Goal: Obtain resource: Obtain resource

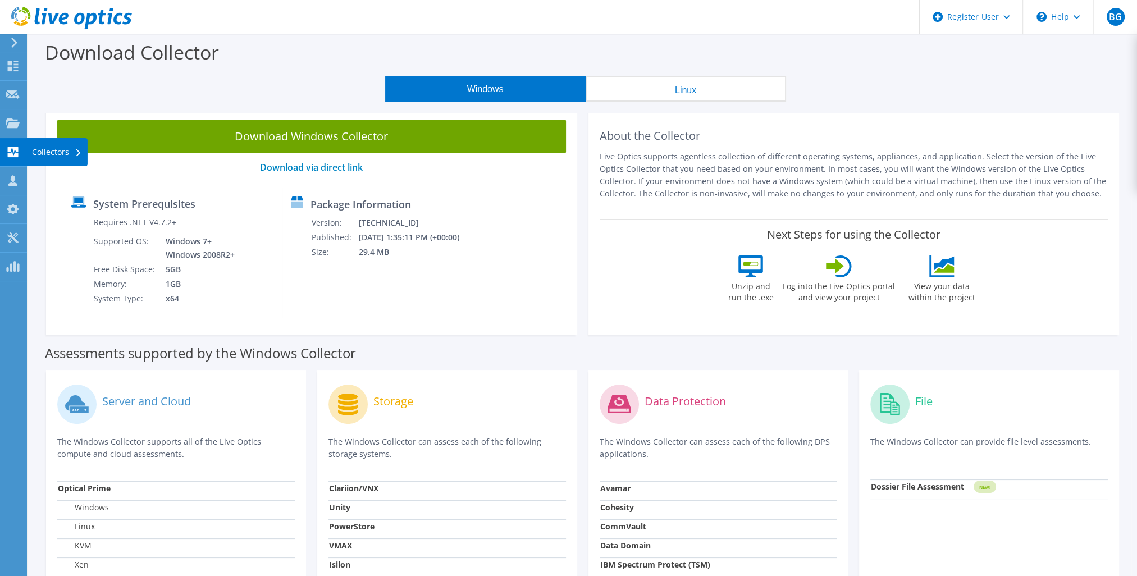
click at [15, 147] on use at bounding box center [13, 152] width 11 height 11
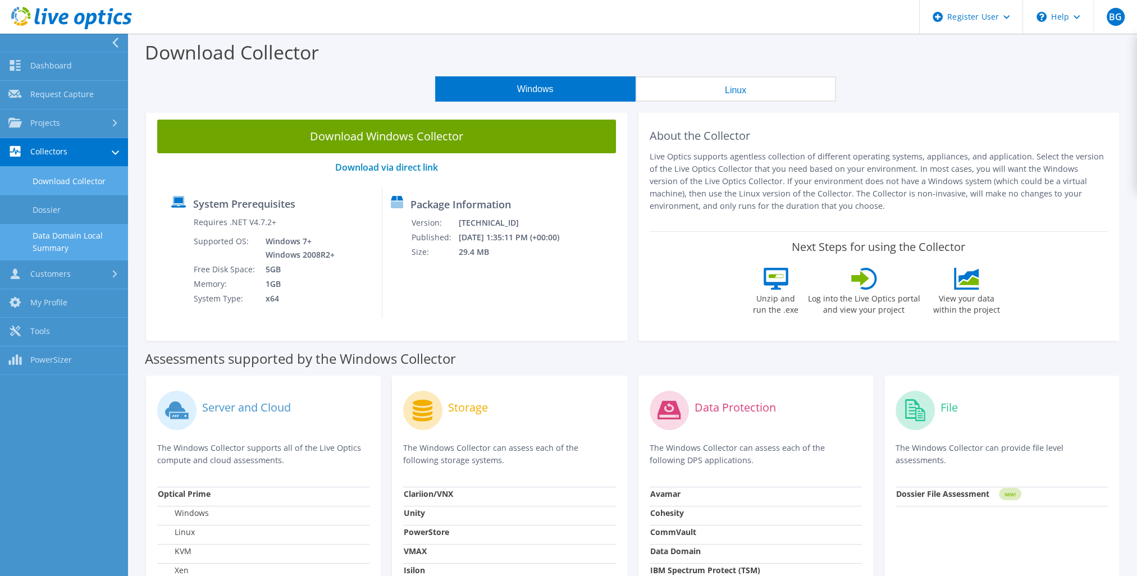
click at [85, 234] on link "Data Domain Local Summary" at bounding box center [64, 242] width 128 height 36
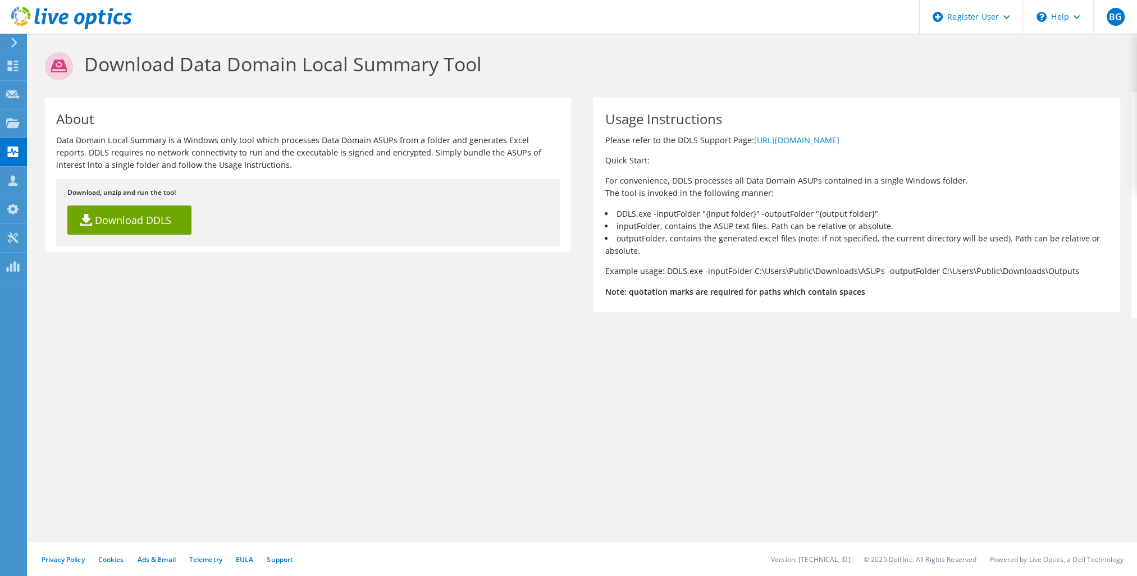
drag, startPoint x: 58, startPoint y: 155, endPoint x: 288, endPoint y: 166, distance: 229.4
click at [288, 166] on p "Data Domain Local Summary is a Windows only tool which processes Data Domain AS…" at bounding box center [308, 152] width 504 height 37
click at [295, 170] on p "Data Domain Local Summary is a Windows only tool which processes Data Domain AS…" at bounding box center [308, 152] width 504 height 37
click at [808, 140] on link "https://www.dell.com/support/kbdoc/000228774" at bounding box center [796, 140] width 85 height 11
